Goal: Transaction & Acquisition: Purchase product/service

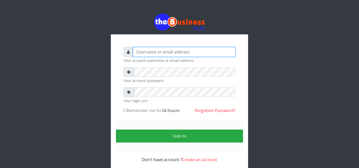
click at [162, 55] on input "text" at bounding box center [184, 52] width 102 height 10
click at [160, 51] on input "text" at bounding box center [184, 52] width 102 height 10
type input "F"
type input "father"
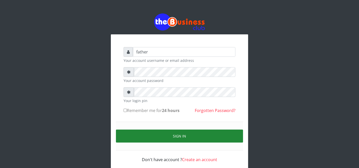
click at [183, 136] on button "Sign in" at bounding box center [179, 135] width 127 height 13
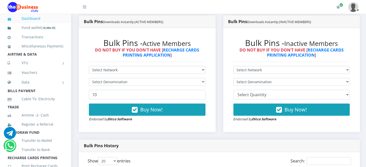
scroll to position [147, 0]
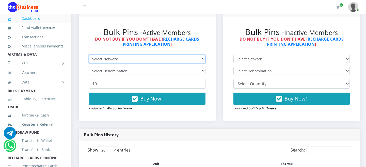
click at [128, 62] on select "Select Network MTN Globacom 9Mobile Airtel" at bounding box center [147, 59] width 117 height 8
select select "MTN"
click at [89, 55] on select "Select Network MTN Globacom 9Mobile Airtel" at bounding box center [147, 59] width 117 height 8
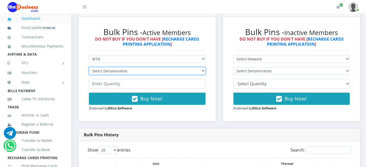
click at [128, 69] on select "Select Denomination MTN NGN100 - ₦96.99 MTN NGN200 - ₦193.98 MTN NGN400 - ₦387.…" at bounding box center [147, 71] width 117 height 8
select select "193.98-200"
click at [89, 67] on select "Select Denomination MTN NGN100 - ₦96.99 MTN NGN200 - ₦193.98 MTN NGN400 - ₦387.…" at bounding box center [147, 71] width 117 height 8
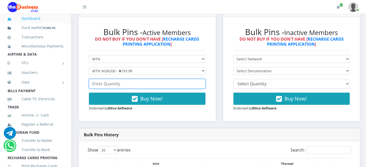
click at [121, 86] on input "number" at bounding box center [147, 84] width 117 height 10
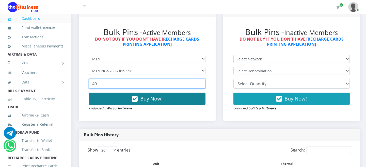
type input "40"
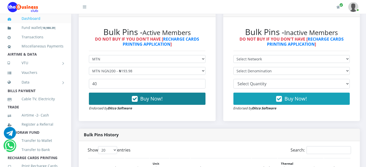
click at [125, 102] on button "Buy Now!" at bounding box center [147, 99] width 117 height 12
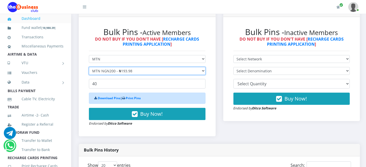
click at [115, 71] on select "Select Denomination MTN NGN100 - ₦96.99 MTN NGN200 - ₦193.98 MTN NGN400 - ₦387.…" at bounding box center [147, 71] width 117 height 8
select select "96.99-100"
click at [89, 67] on select "Select Denomination MTN NGN100 - ₦96.99 MTN NGN200 - ₦193.98 MTN NGN400 - ₦387.…" at bounding box center [147, 71] width 117 height 8
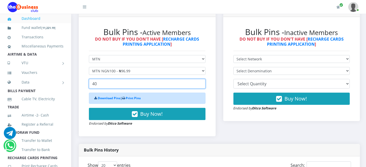
click at [111, 85] on input "40" at bounding box center [147, 84] width 117 height 10
type input "4"
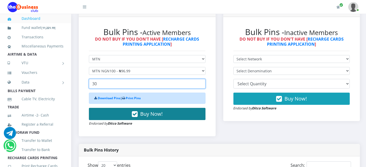
type input "30"
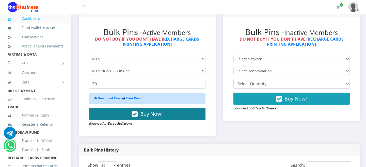
click at [113, 113] on button "Buy Now!" at bounding box center [147, 114] width 117 height 12
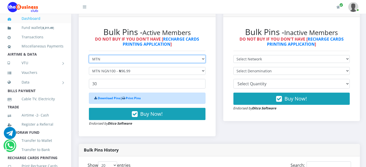
click at [115, 60] on select "Select Network MTN Globacom 9Mobile Airtel" at bounding box center [147, 59] width 117 height 8
select select "Airtel"
click at [89, 55] on select "Select Network MTN Globacom 9Mobile Airtel" at bounding box center [147, 59] width 117 height 8
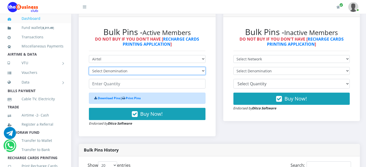
click at [108, 72] on select "Select Denomination Airtel NGN100 - ₦96.38 Airtel NGN200 - ₦192.76 Airtel NGN50…" at bounding box center [147, 71] width 117 height 8
select select "192.76-200"
click at [89, 67] on select "Select Denomination Airtel NGN100 - ₦96.38 Airtel NGN200 - ₦192.76 Airtel NGN50…" at bounding box center [147, 71] width 117 height 8
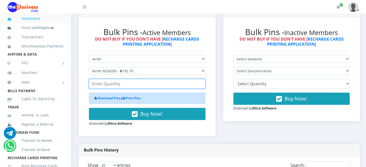
click at [105, 86] on input "number" at bounding box center [147, 84] width 117 height 10
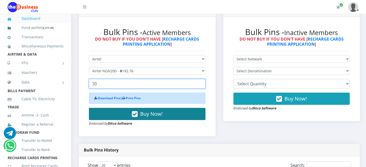
type input "30"
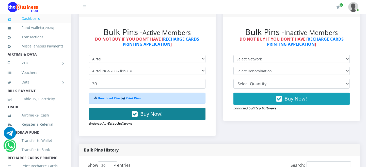
click at [107, 112] on button "Buy Now!" at bounding box center [147, 114] width 117 height 12
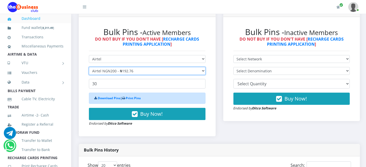
click at [115, 73] on select "Select Denomination Airtel NGN100 - ₦96.38 Airtel NGN200 - ₦192.76 Airtel NGN50…" at bounding box center [147, 71] width 117 height 8
select select "96.38-100"
click at [89, 67] on select "Select Denomination Airtel NGN100 - ₦96.38 Airtel NGN200 - ₦192.76 Airtel NGN50…" at bounding box center [147, 71] width 117 height 8
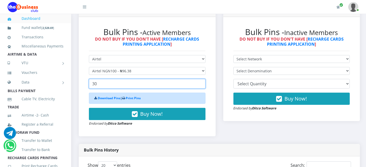
click at [107, 86] on input "30" at bounding box center [147, 84] width 117 height 10
type input "3"
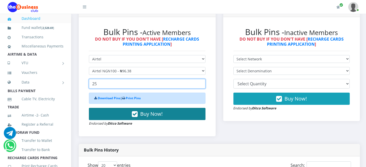
type input "25"
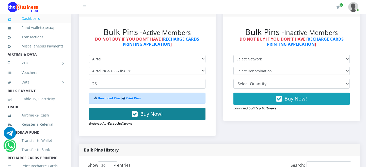
click at [110, 113] on button "Buy Now!" at bounding box center [147, 114] width 117 height 12
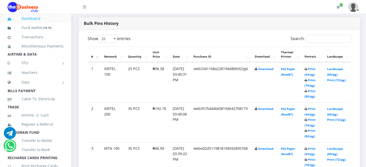
scroll to position [260, 0]
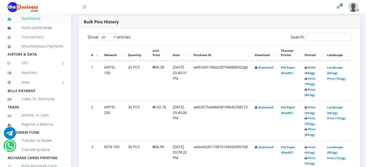
click at [316, 68] on link "Print (44/pg)" at bounding box center [310, 70] width 11 height 9
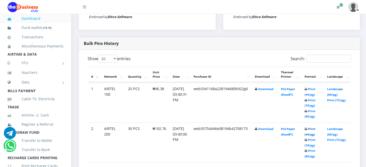
click at [316, 129] on link "Print (44/pg)" at bounding box center [310, 131] width 11 height 9
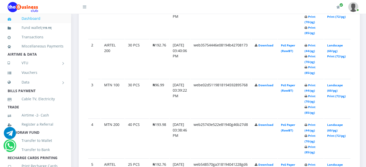
scroll to position [329, 0]
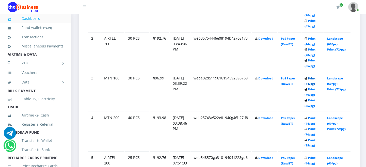
click at [316, 79] on link "Print (44/pg)" at bounding box center [310, 81] width 11 height 9
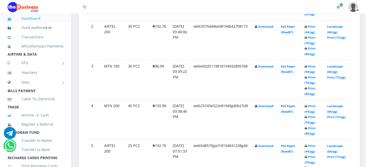
scroll to position [329, 0]
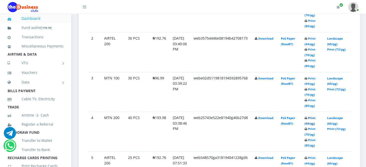
click at [316, 117] on link "Print (44/pg)" at bounding box center [310, 120] width 11 height 9
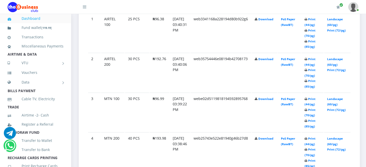
scroll to position [329, 0]
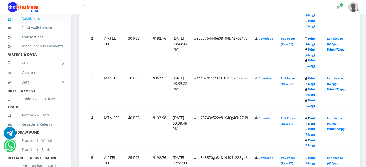
click at [316, 117] on link "Print (44/pg)" at bounding box center [310, 120] width 11 height 9
